Goal: Task Accomplishment & Management: Manage account settings

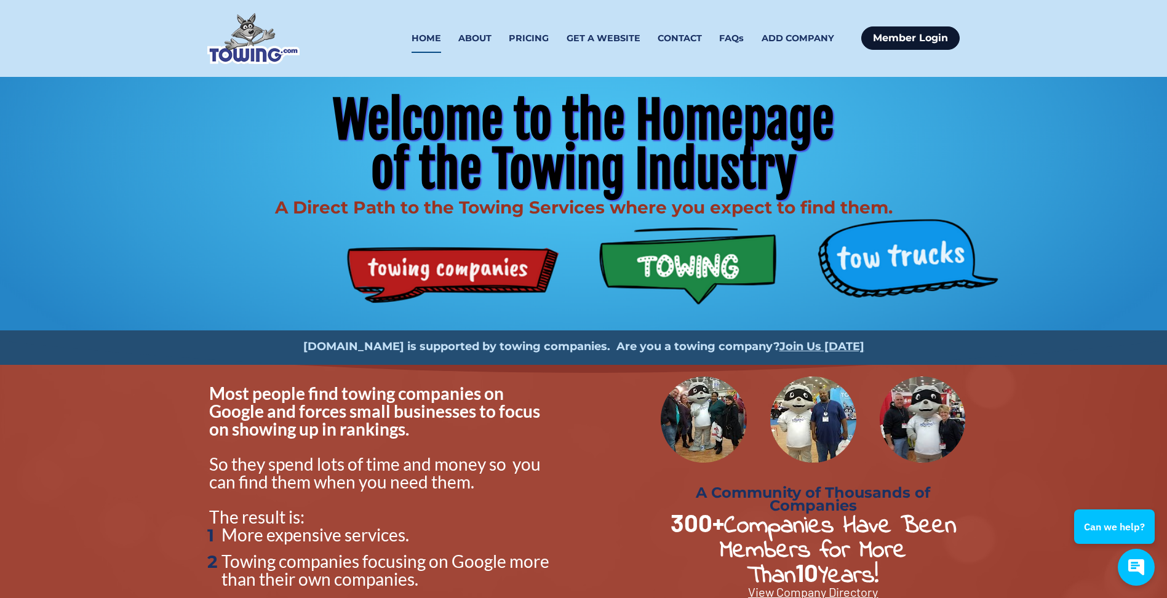
click at [934, 39] on link "Member Login" at bounding box center [910, 37] width 98 height 23
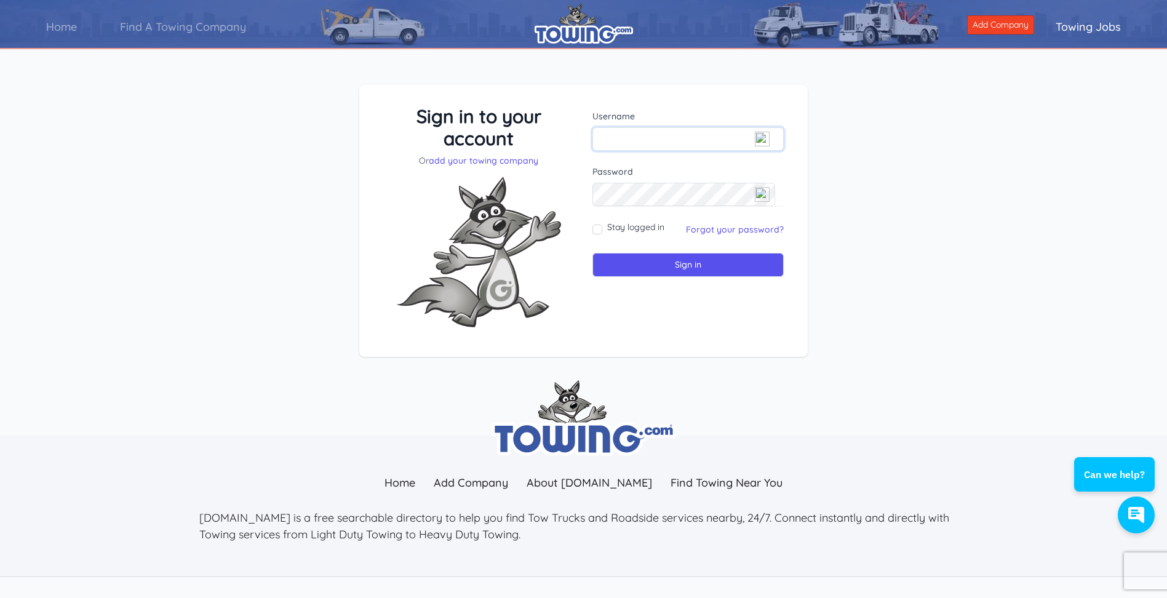
type input "[EMAIL_ADDRESS][DOMAIN_NAME]"
click at [599, 228] on input "Stay logged in" at bounding box center [597, 230] width 10 height 10
checkbox input "true"
click at [661, 266] on input "Sign in" at bounding box center [687, 265] width 191 height 24
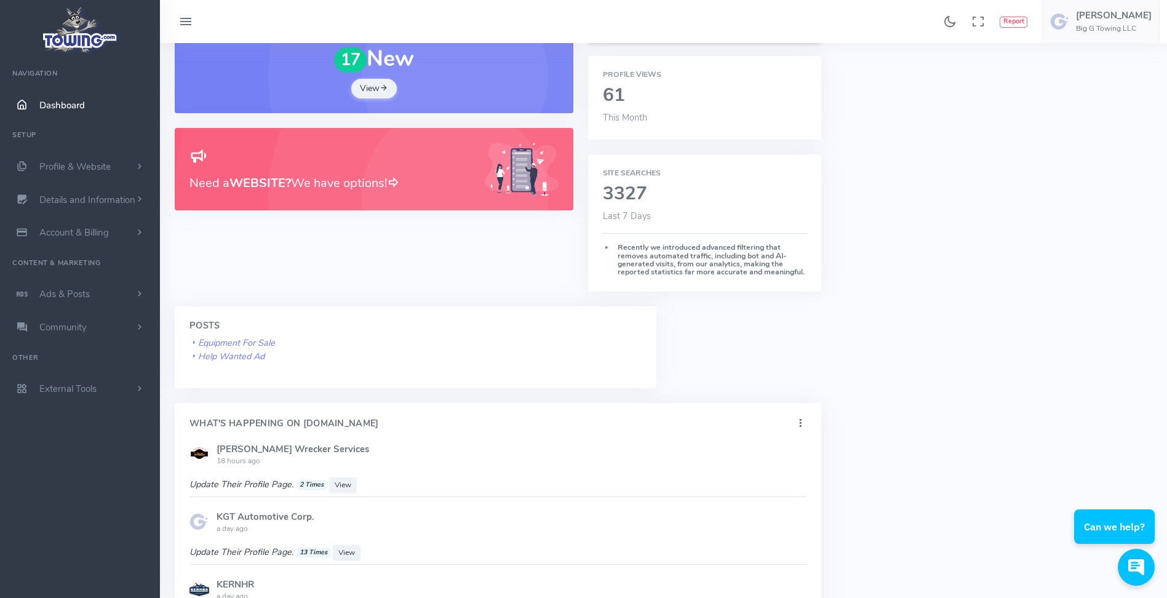
scroll to position [431, 0]
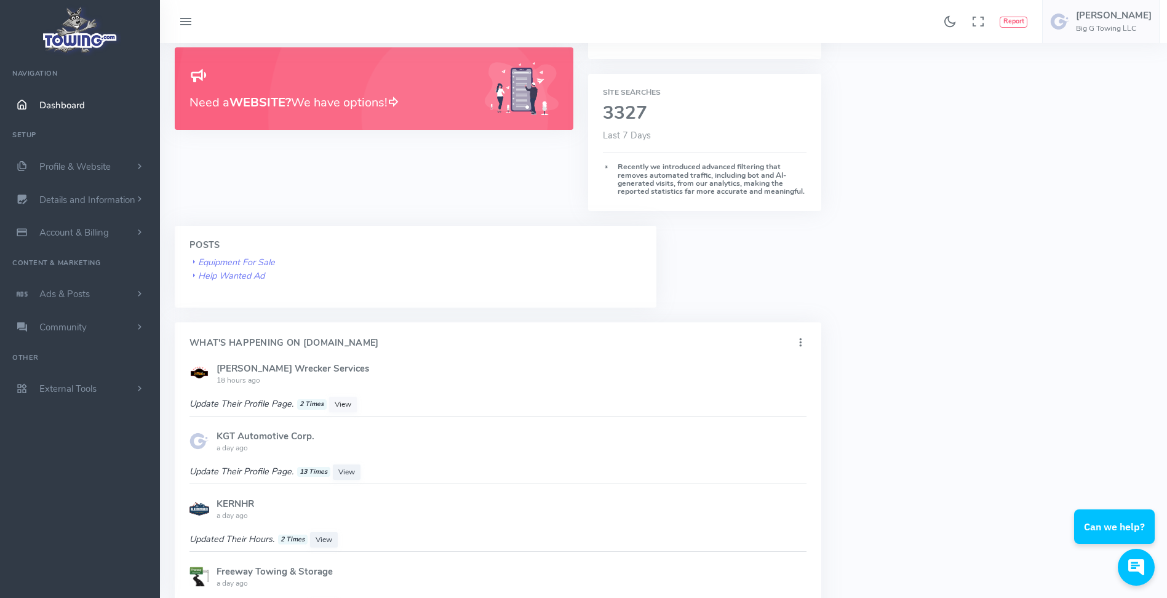
click at [348, 402] on span "View" at bounding box center [343, 404] width 17 height 10
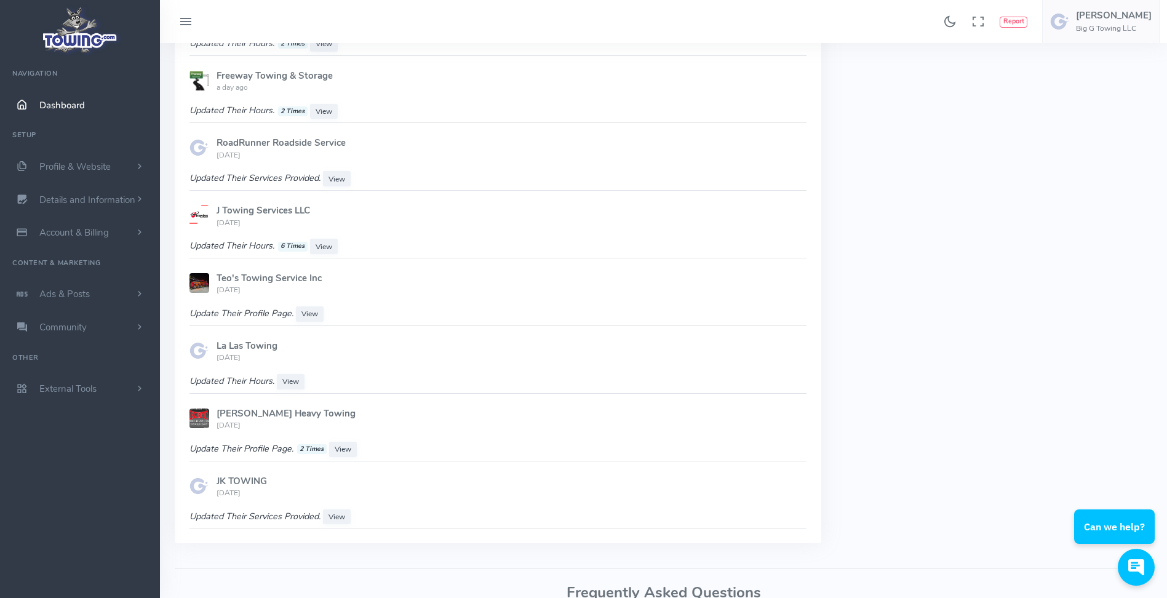
scroll to position [1046, 0]
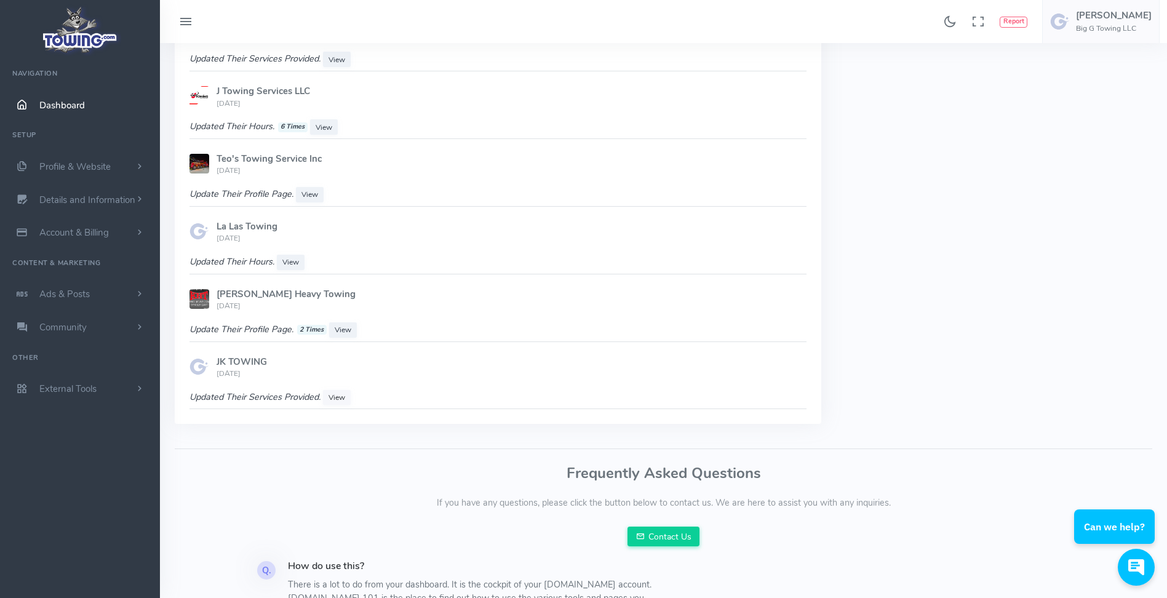
click at [344, 399] on span "View" at bounding box center [336, 397] width 17 height 10
click at [69, 174] on link "Profile & Website" at bounding box center [80, 166] width 160 height 33
click at [83, 196] on link "Homepage Content" at bounding box center [95, 190] width 129 height 25
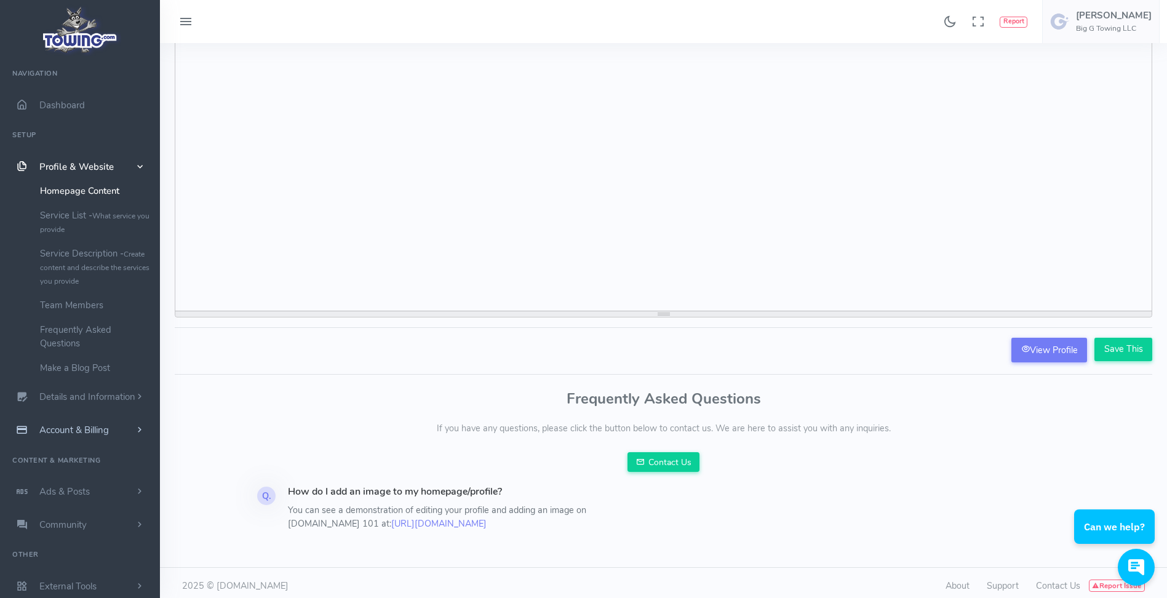
scroll to position [89, 0]
